Goal: Transaction & Acquisition: Purchase product/service

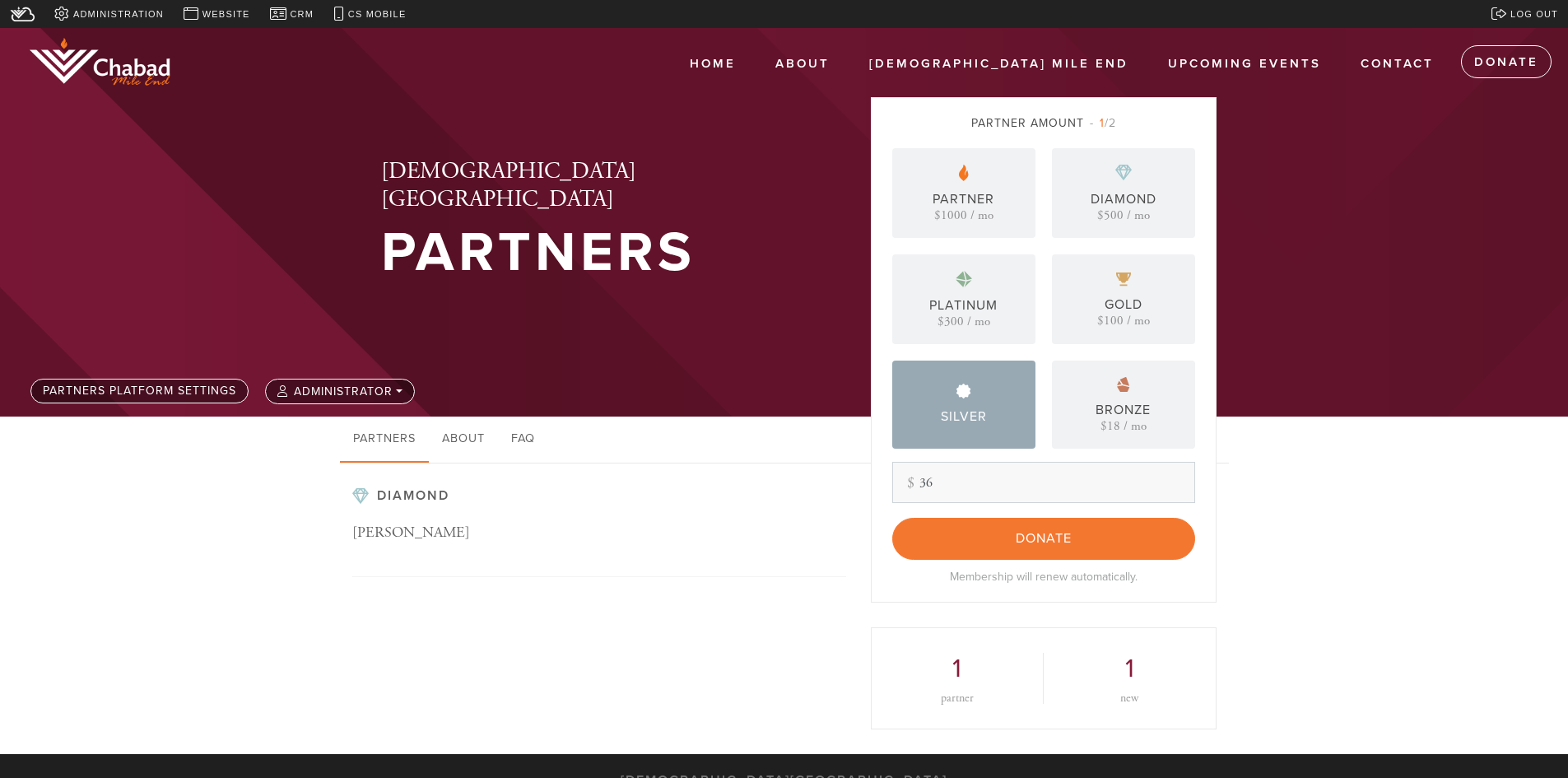
type input "36"
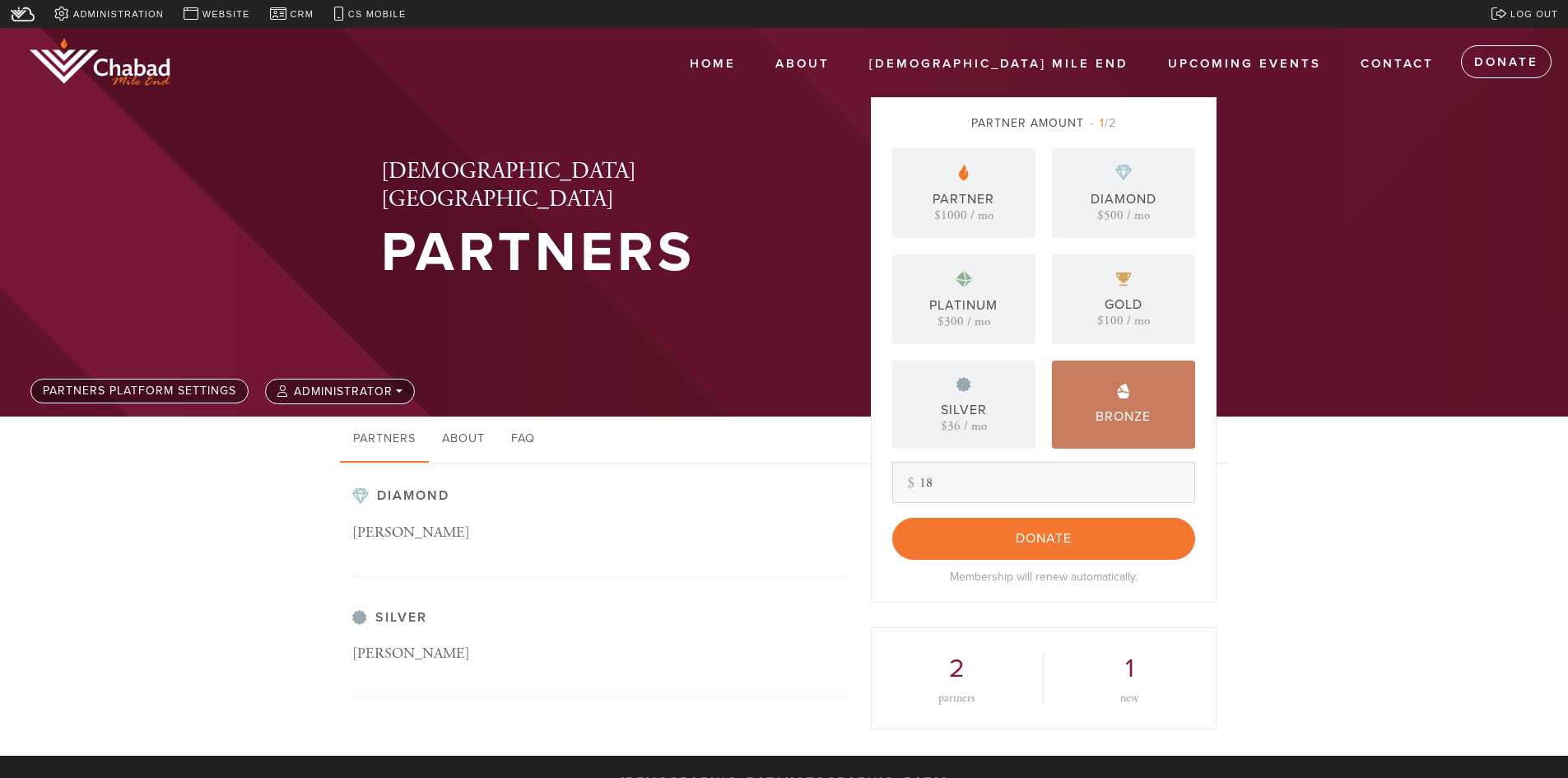
type input "18"
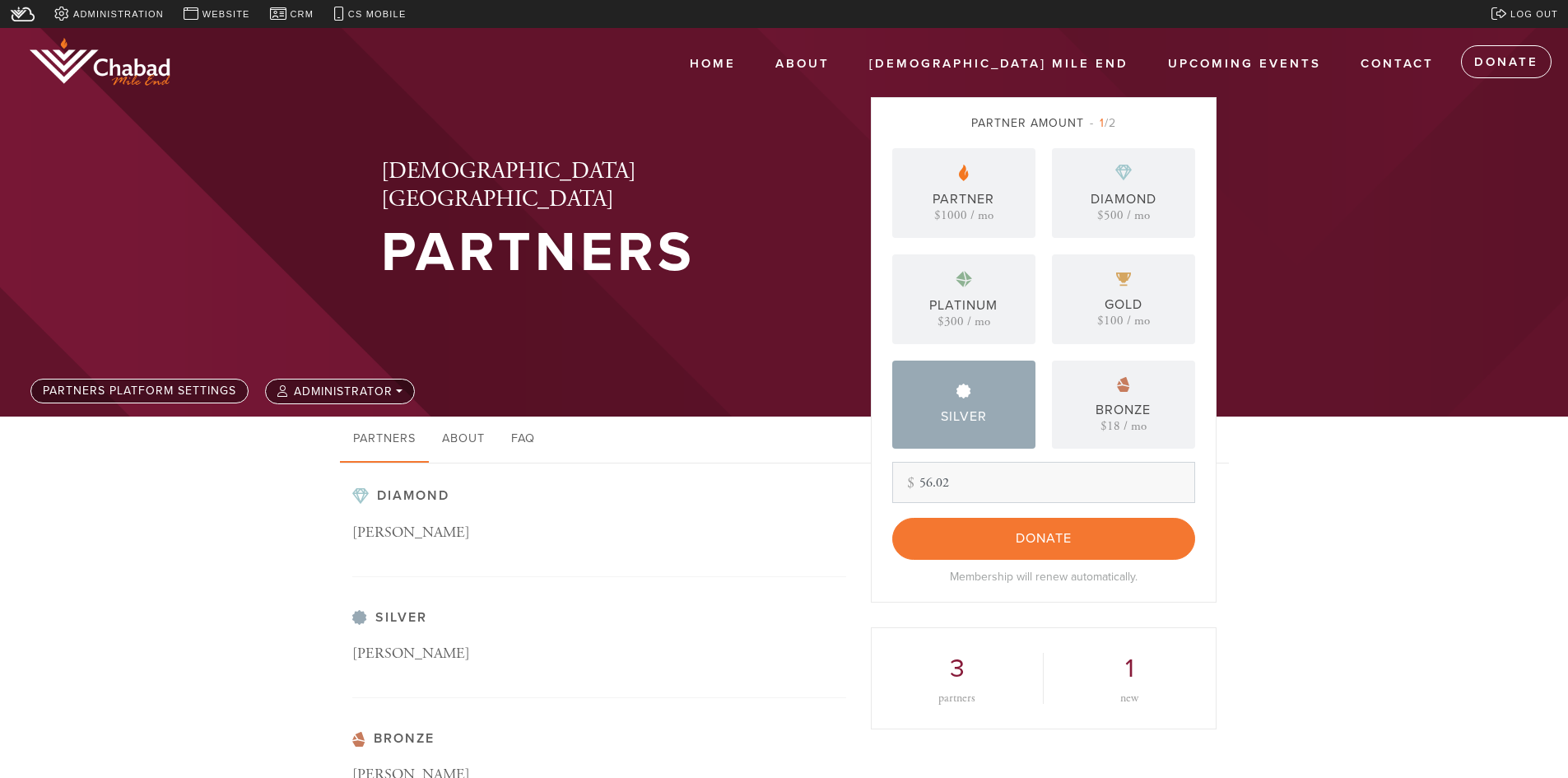
type input "56.02"
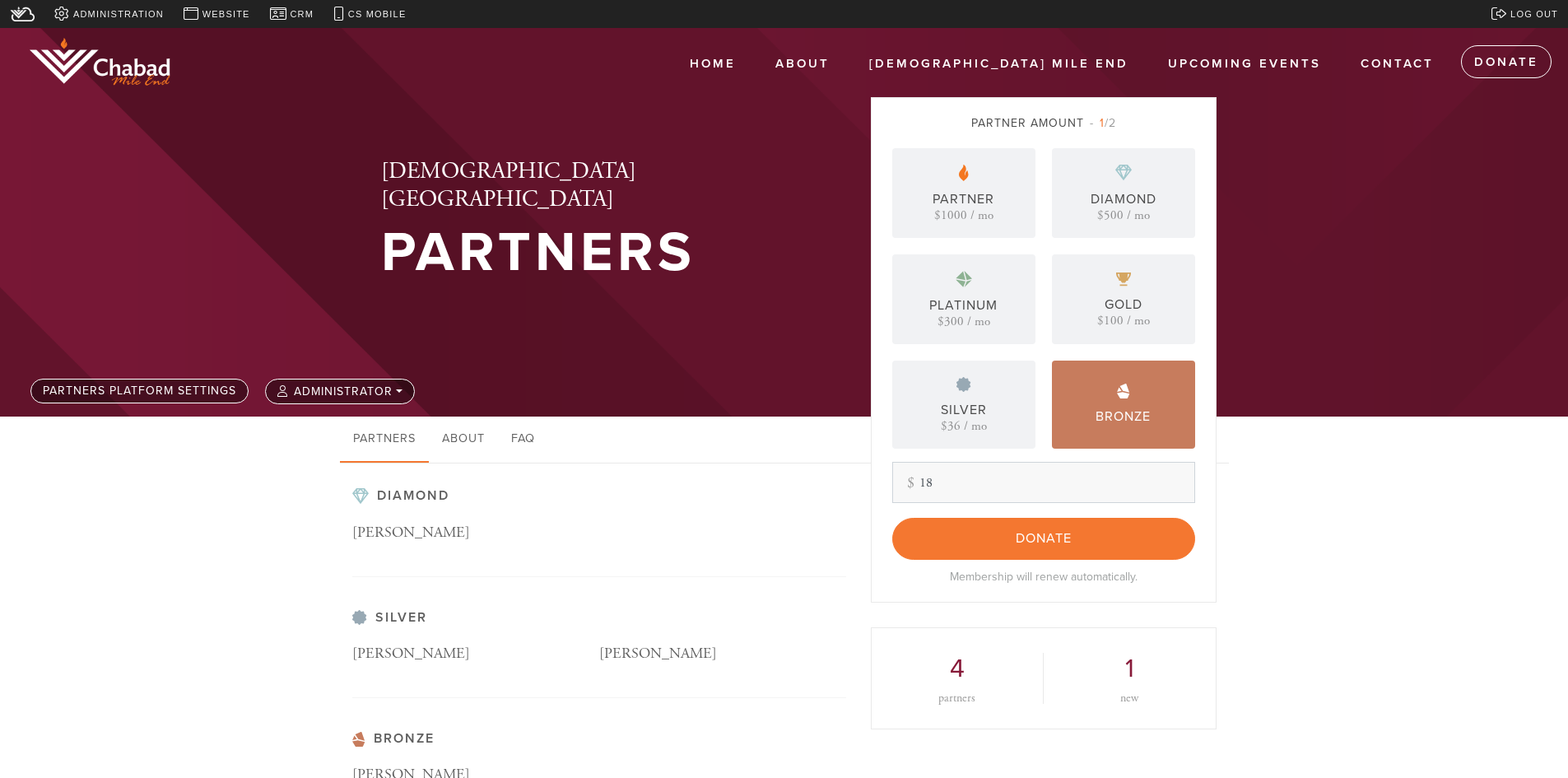
type input "18"
